Goal: Information Seeking & Learning: Learn about a topic

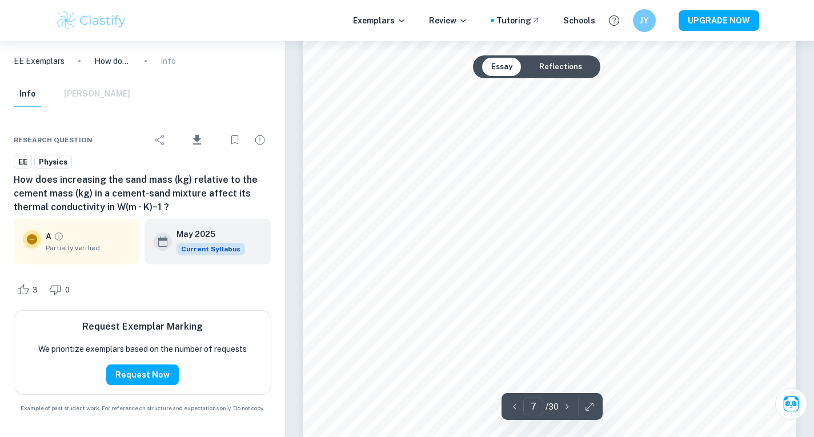
scroll to position [4596, 0]
type input "12"
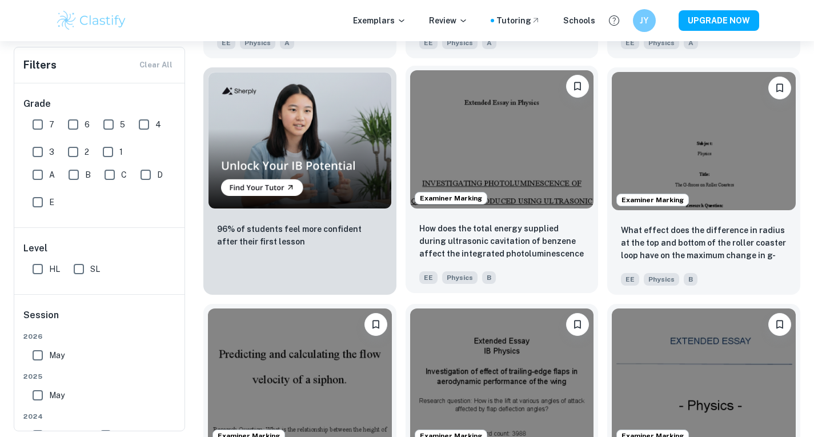
scroll to position [797, 0]
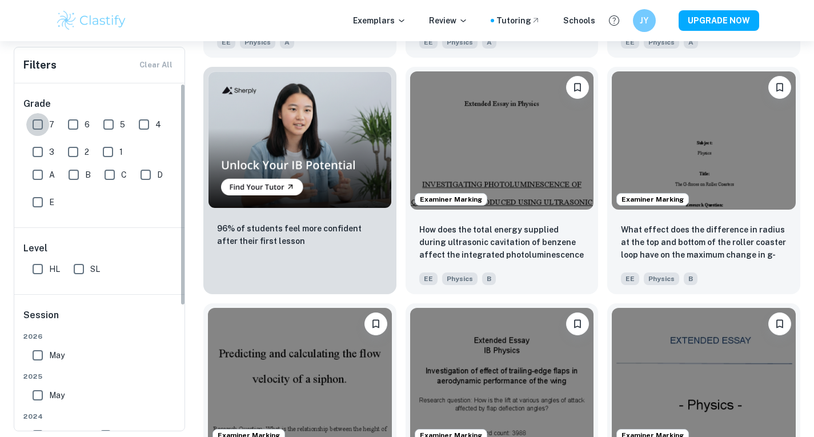
click at [39, 126] on input "7" at bounding box center [37, 124] width 23 height 23
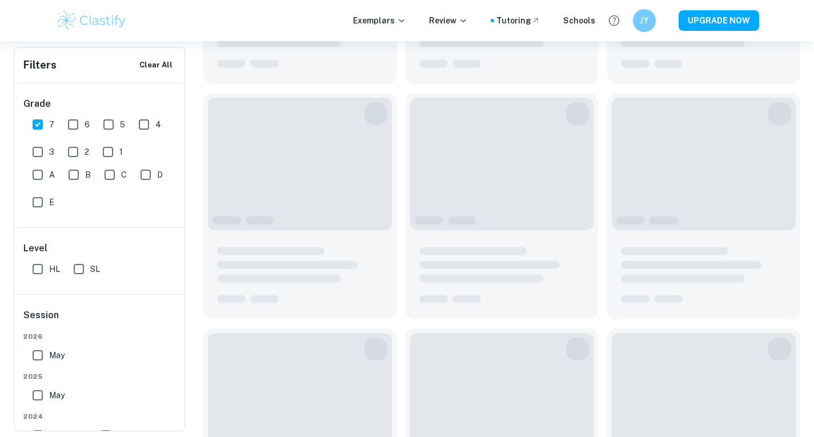
click at [39, 129] on input "7" at bounding box center [37, 124] width 23 height 23
checkbox input "true"
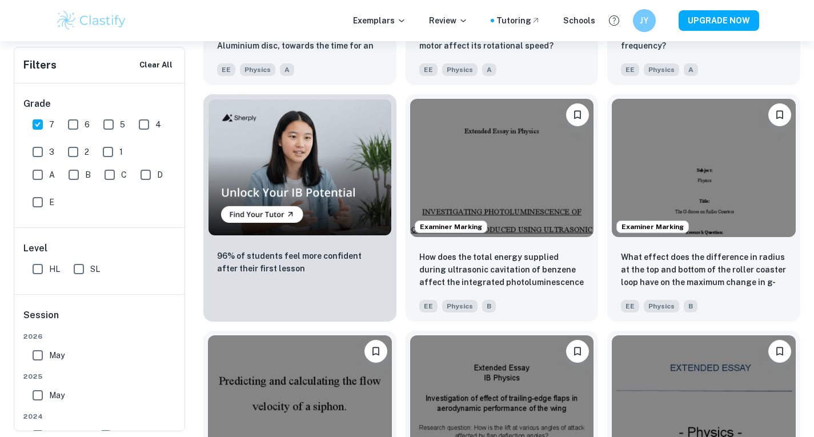
click at [38, 176] on input "A" at bounding box center [37, 174] width 23 height 23
checkbox input "true"
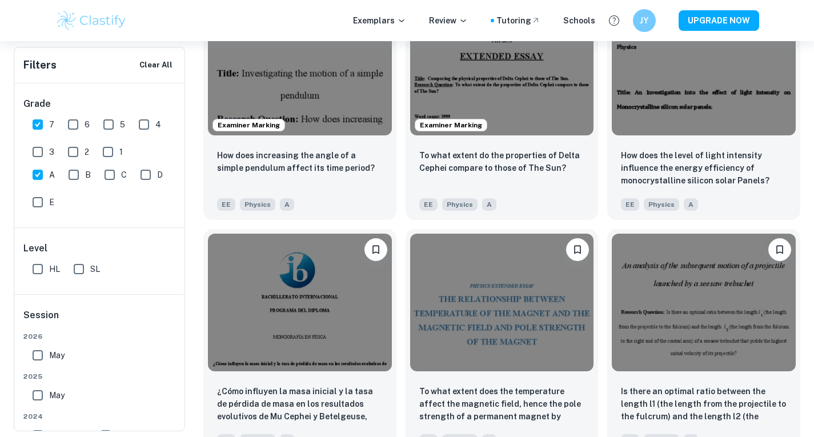
scroll to position [1135, 0]
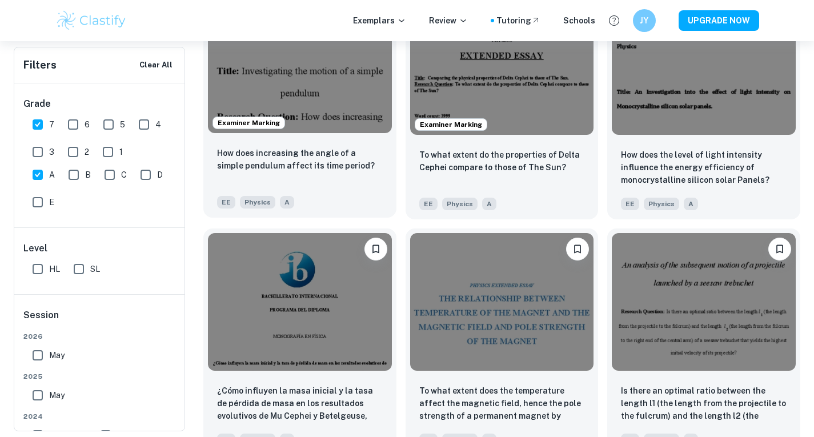
click at [338, 133] on div "Examiner Marking" at bounding box center [299, 64] width 193 height 147
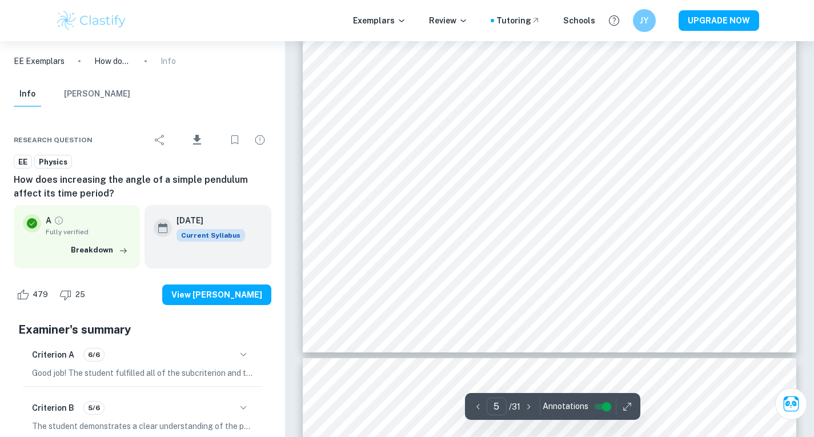
scroll to position [3075, 0]
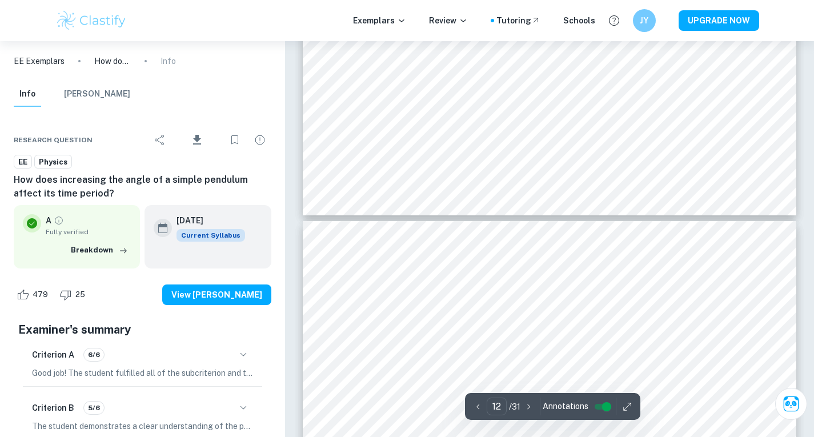
type input "13"
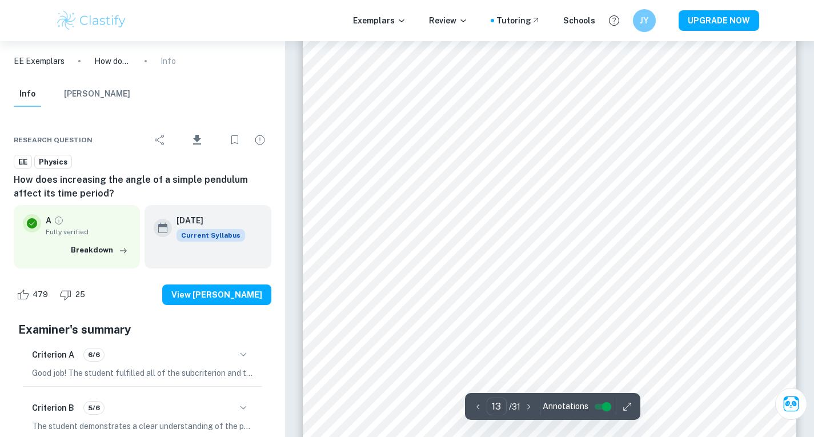
scroll to position [8166, 0]
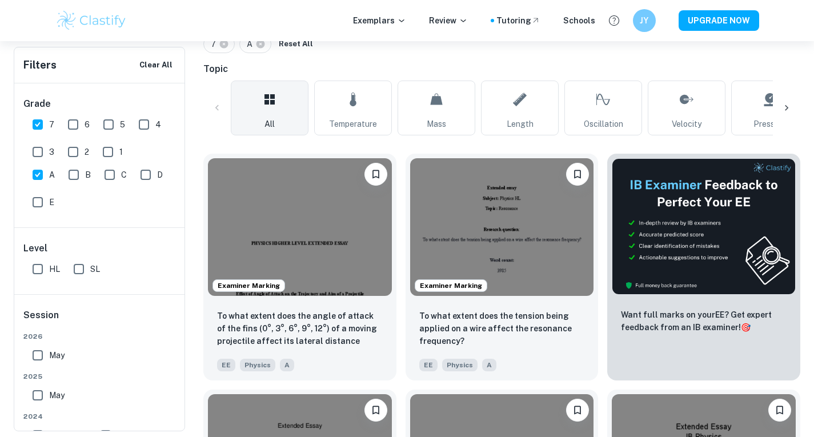
scroll to position [266, 0]
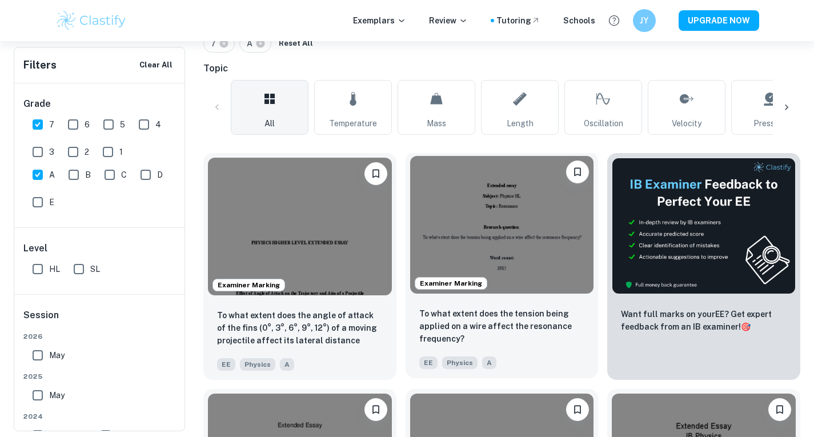
click at [491, 252] on img at bounding box center [502, 225] width 184 height 138
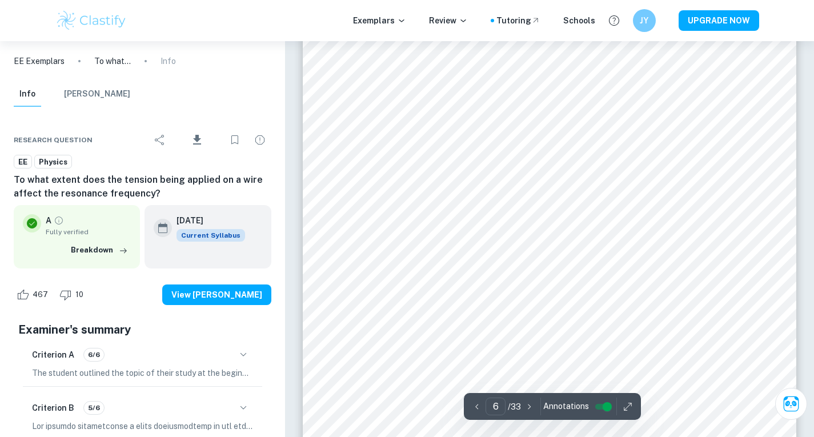
scroll to position [3441, 0]
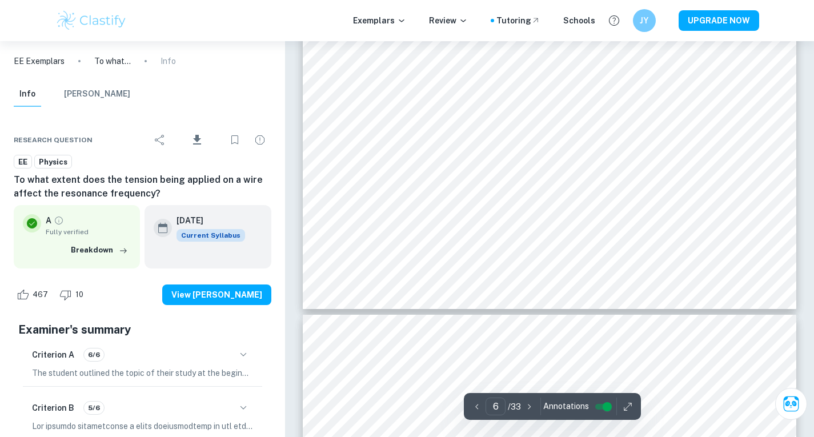
type input "7"
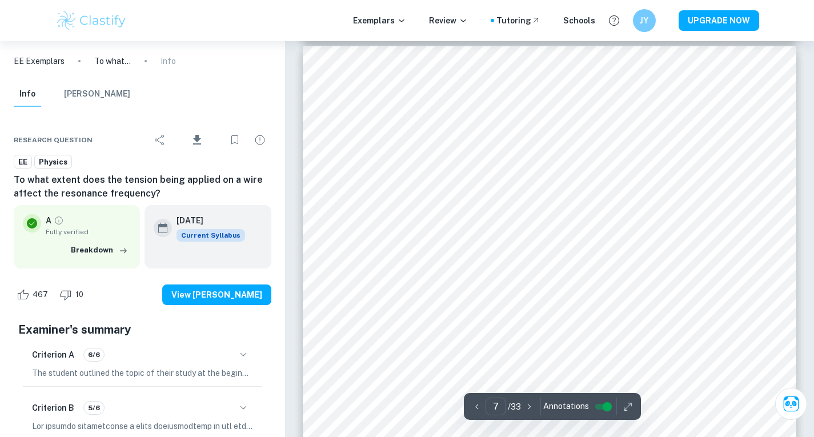
scroll to position [4028, 0]
